Goal: Transaction & Acquisition: Purchase product/service

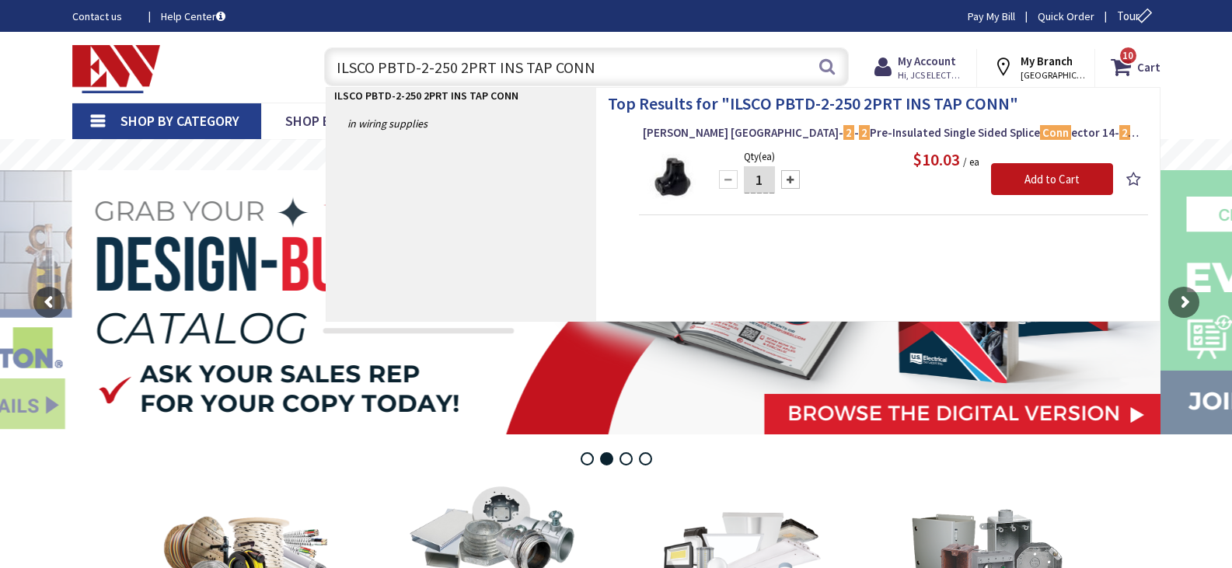
drag, startPoint x: 0, startPoint y: 0, endPoint x: 201, endPoint y: 61, distance: 210.2
click at [201, 61] on div "Toggle Nav ILSCO PBTD-2-250 2PRT INS TAP CONN ILSCO PBTD-2-250 2PRT INS TAP CON…" at bounding box center [616, 67] width 1111 height 52
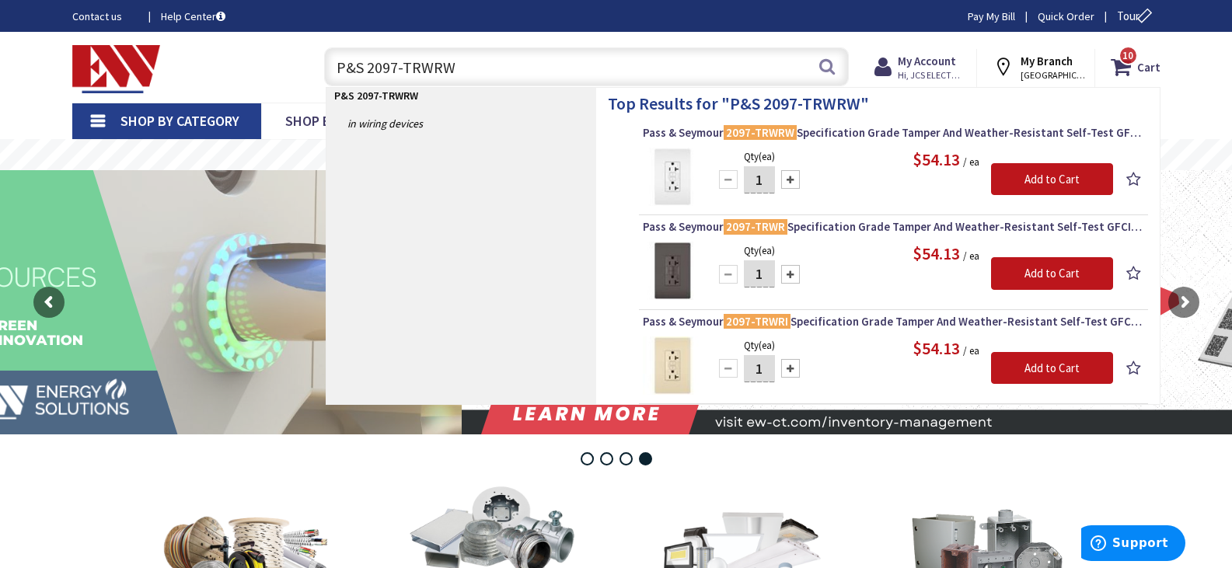
drag, startPoint x: 515, startPoint y: 71, endPoint x: 40, endPoint y: 66, distance: 474.9
click at [40, 66] on div "Skip to Content Toggle Nav P&S 2097-TRWRW P&S 2097-TRWRW Search 10 10 10 items …" at bounding box center [616, 67] width 1166 height 71
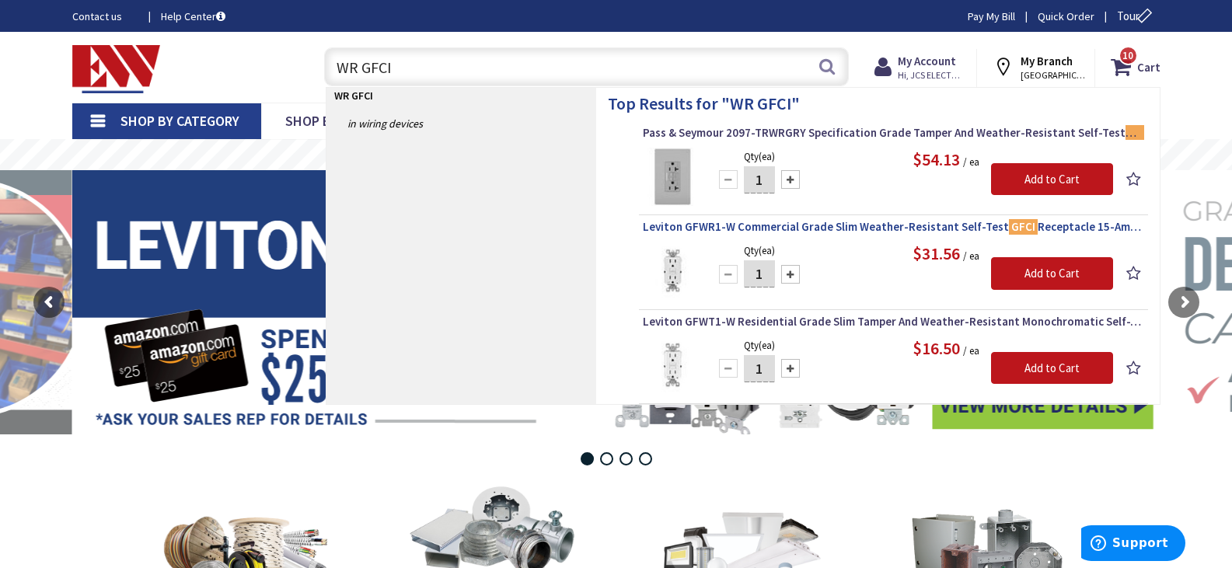
type input "WR GFCI"
click at [905, 230] on span "Leviton GFWR1-W Commercial Grade Slim Weather-Resistant Self-Test GFCI Receptac…" at bounding box center [893, 227] width 501 height 16
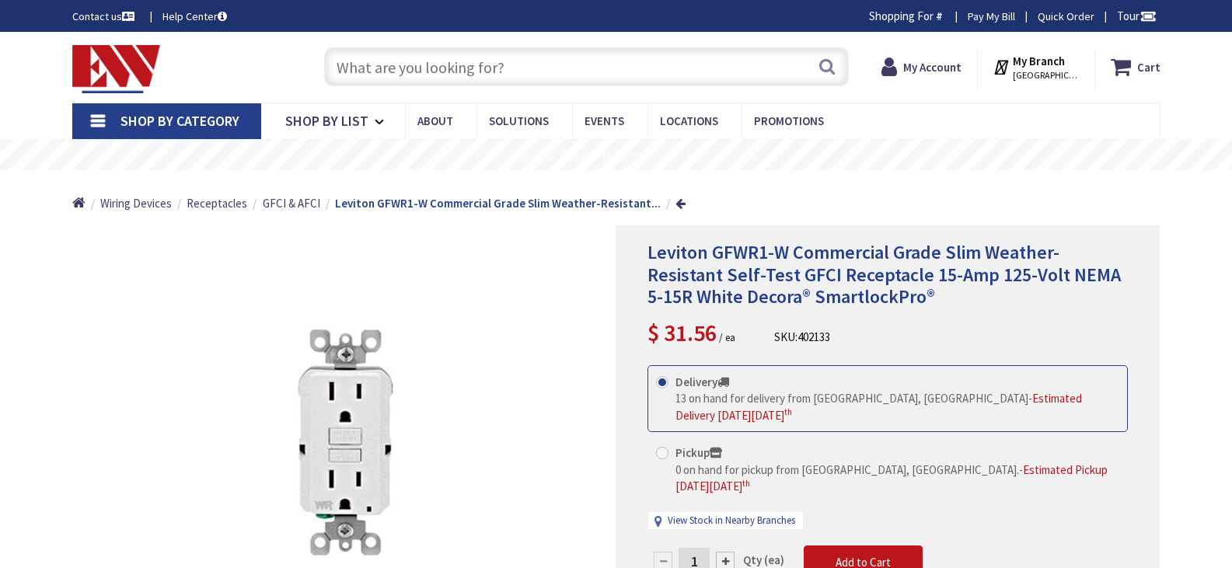
type input "[STREET_ADDRESS]"
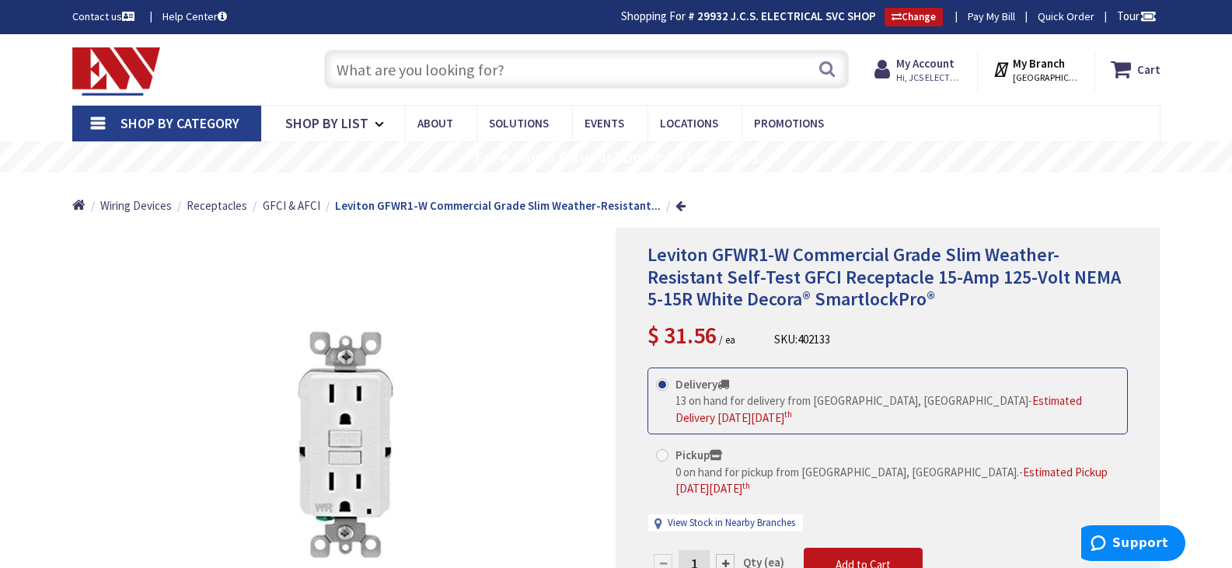
click at [489, 75] on input "text" at bounding box center [586, 69] width 525 height 39
type input "M"
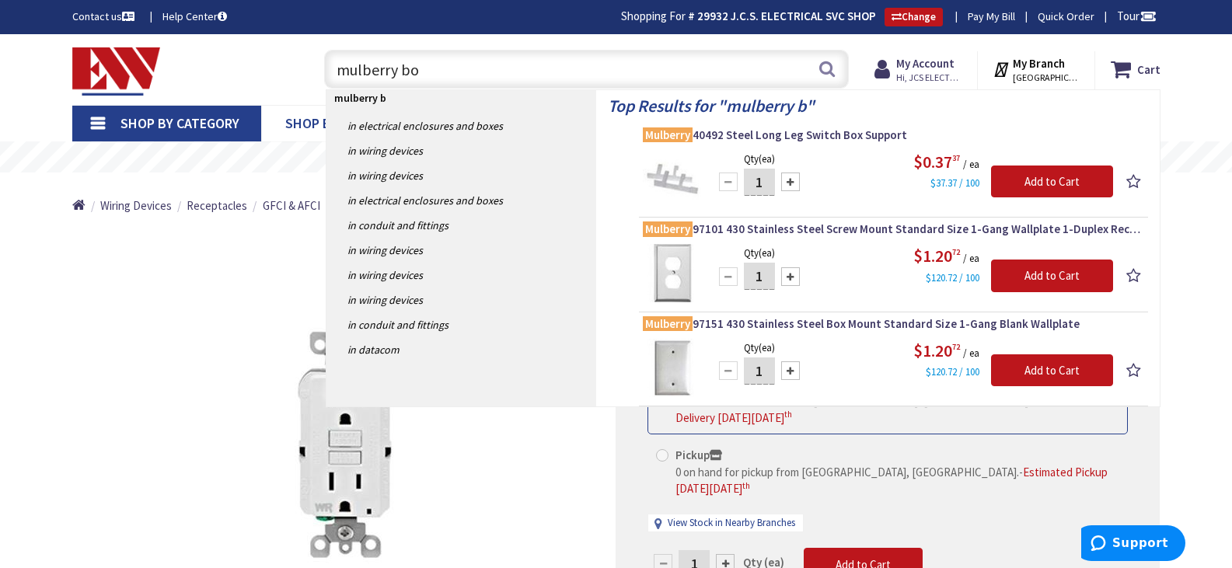
type input "mulberry box"
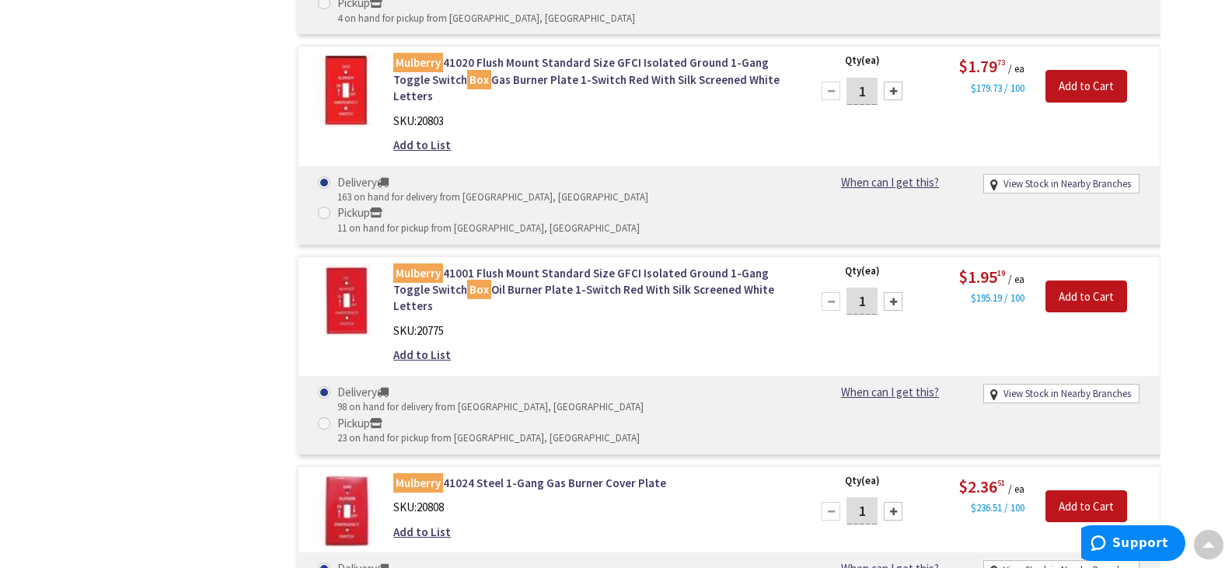
scroll to position [8008, 0]
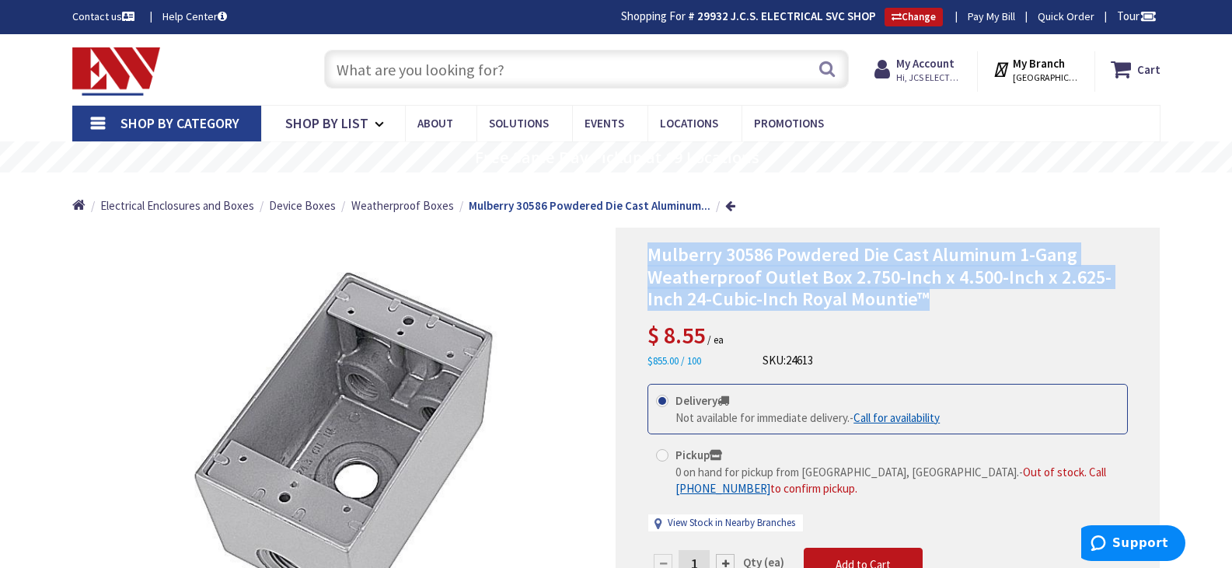
drag, startPoint x: 645, startPoint y: 253, endPoint x: 968, endPoint y: 305, distance: 327.4
click at [968, 305] on div "Mulberry 30586 Powdered Die Cast Aluminum 1-Gang Weatherproof Outlet Box 2.750-…" at bounding box center [888, 453] width 544 height 450
copy span "Mulberry 30586 Powdered Die Cast Aluminum 1-Gang Weatherproof Outlet Box 2.750-…"
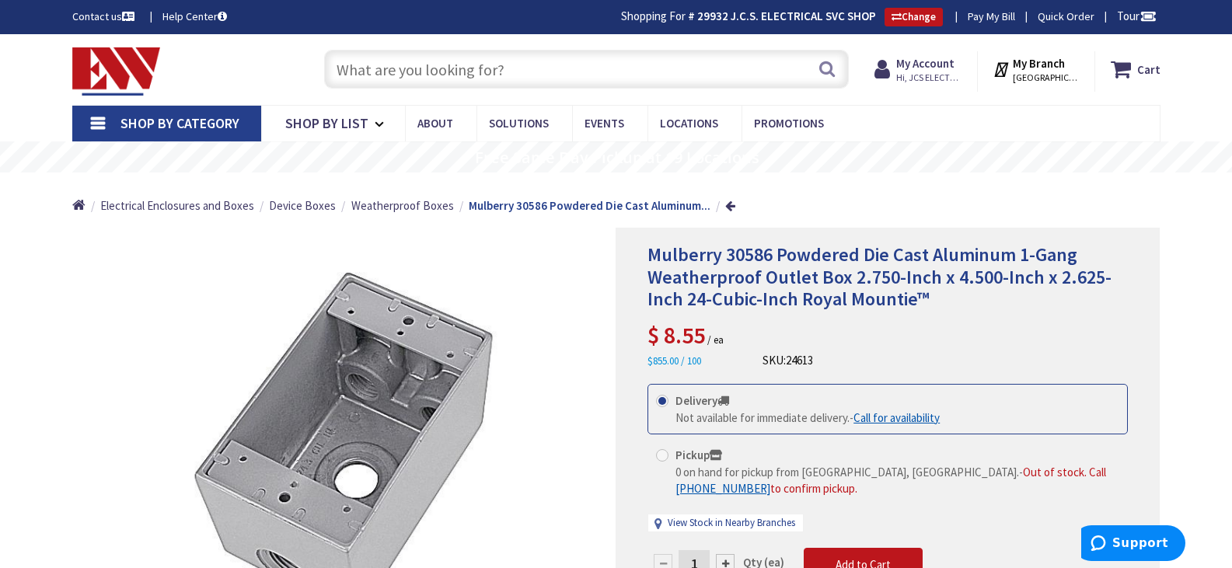
click at [465, 79] on input "text" at bounding box center [586, 69] width 525 height 39
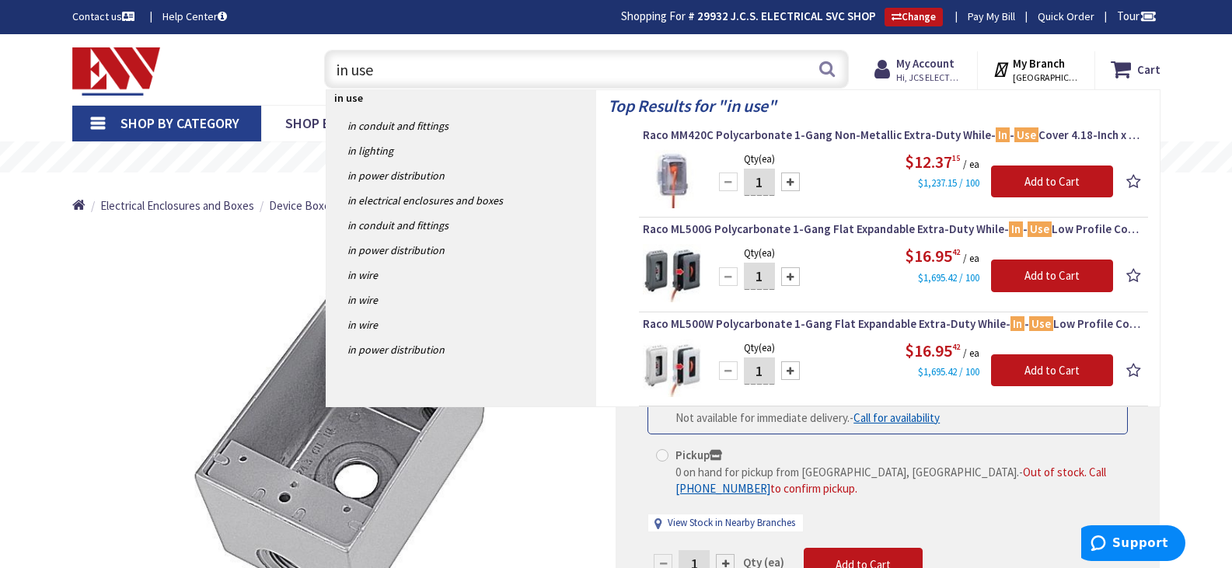
type input "in use"
